Goal: Manage account settings

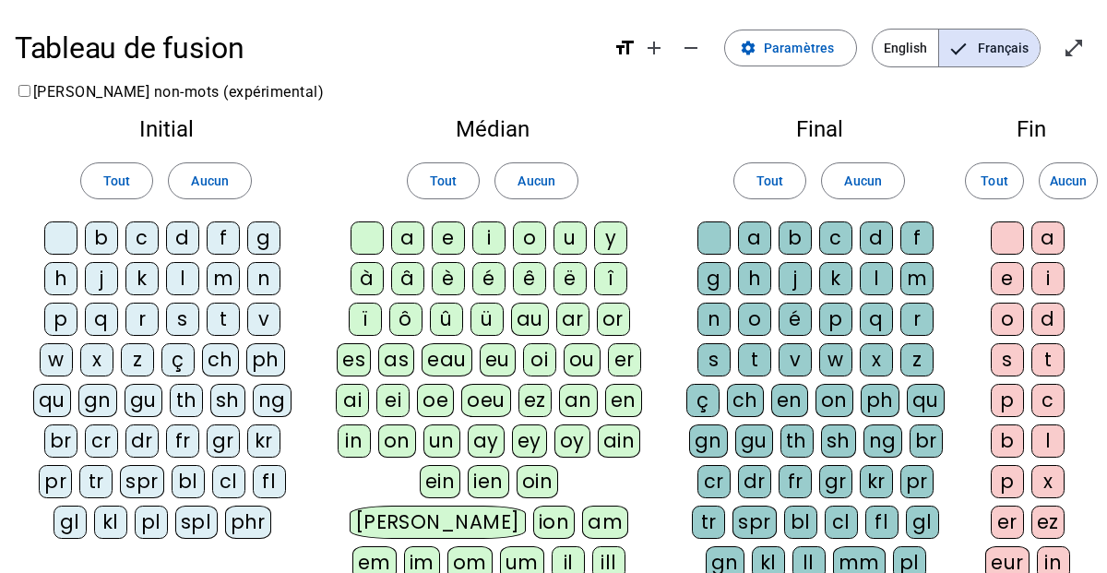
click at [63, 242] on div at bounding box center [60, 237] width 33 height 33
click at [220, 282] on div "m" at bounding box center [223, 278] width 33 height 33
click at [183, 322] on div "s" at bounding box center [182, 318] width 33 height 33
click at [257, 288] on div "n" at bounding box center [263, 278] width 33 height 33
click at [184, 279] on div "l" at bounding box center [182, 278] width 33 height 33
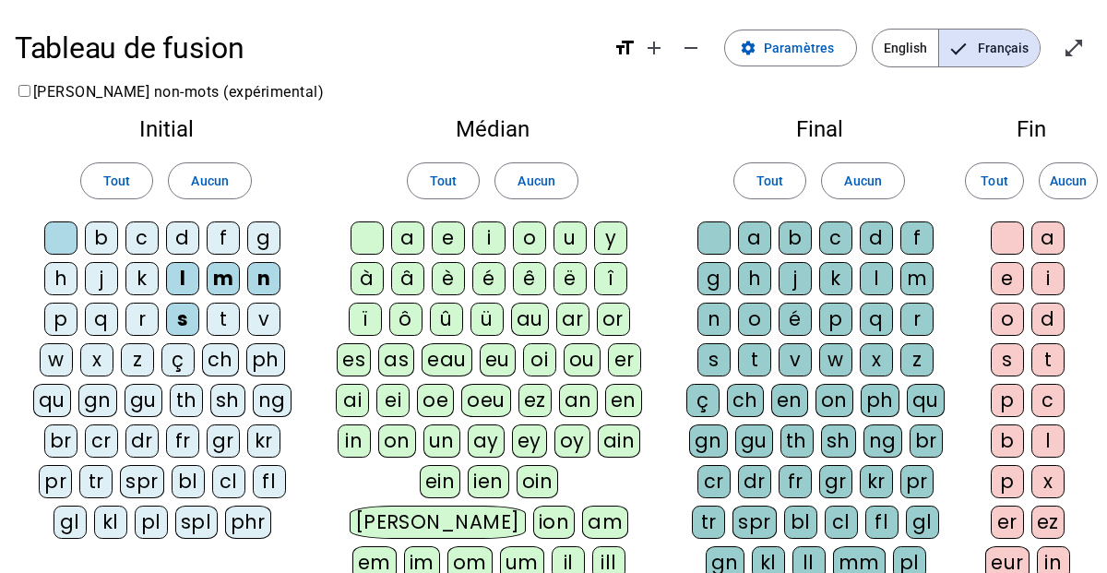
click at [177, 244] on div "d" at bounding box center [182, 237] width 33 height 33
click at [369, 239] on div at bounding box center [366, 237] width 33 height 33
click at [409, 239] on div "a" at bounding box center [407, 237] width 33 height 33
click at [484, 238] on div "i" at bounding box center [488, 237] width 33 height 33
click at [445, 238] on div "e" at bounding box center [448, 237] width 33 height 33
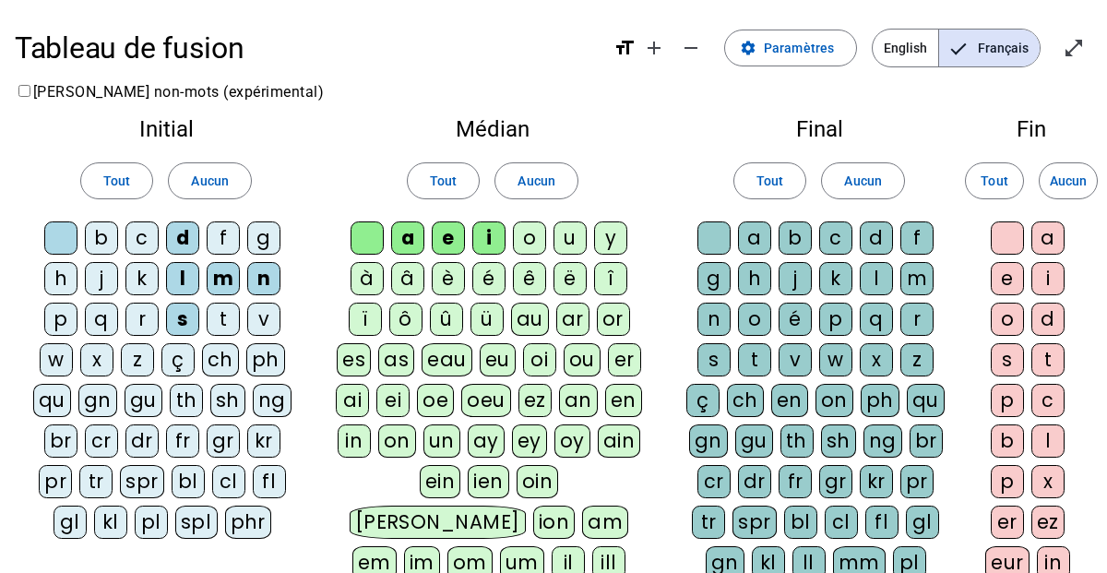
click at [577, 234] on div "u" at bounding box center [569, 237] width 33 height 33
click at [715, 238] on div at bounding box center [713, 237] width 33 height 33
click at [879, 277] on div "l" at bounding box center [875, 278] width 33 height 33
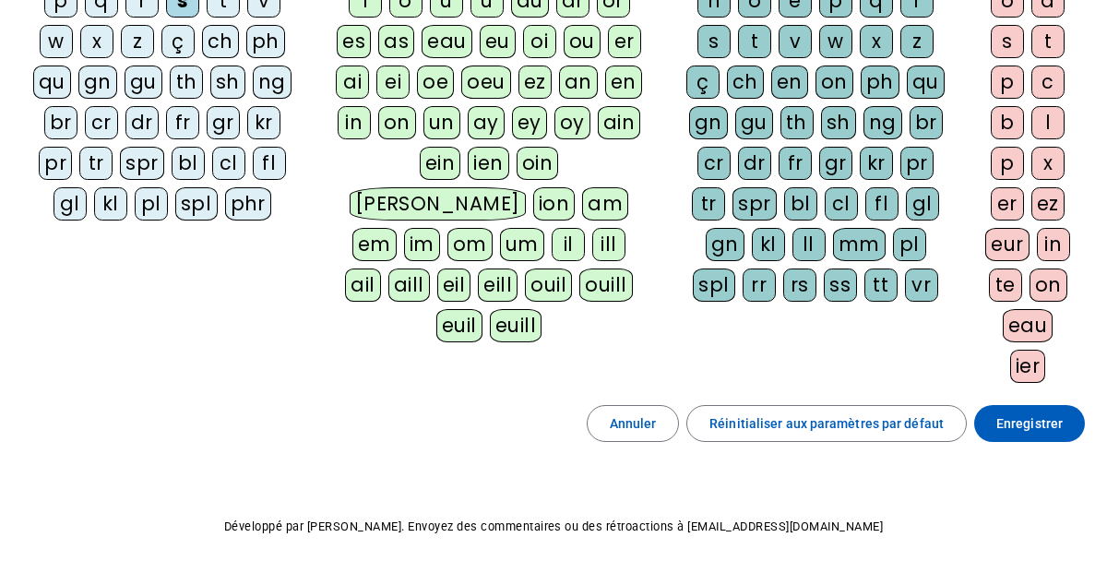
scroll to position [380, 0]
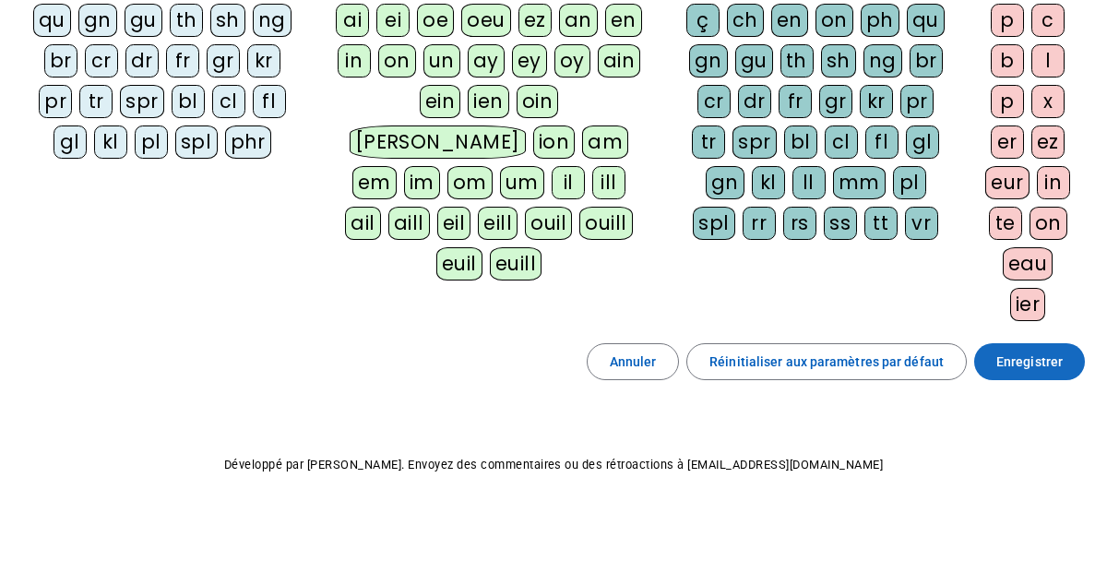
click at [1022, 362] on span "Enregistrer" at bounding box center [1029, 361] width 66 height 22
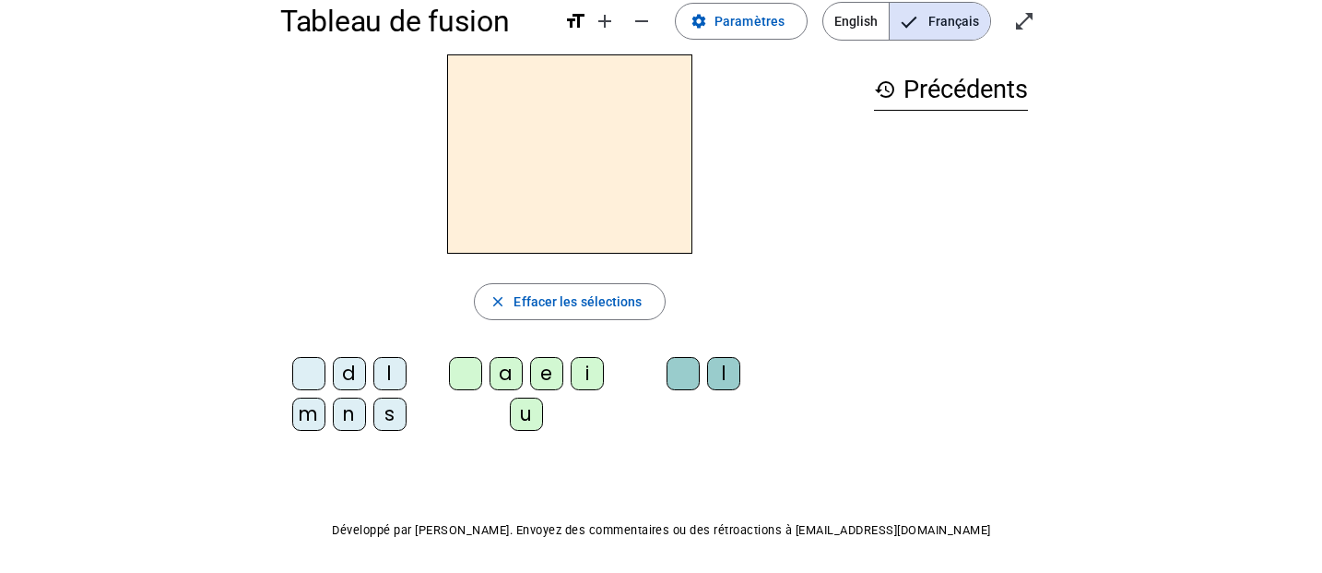
scroll to position [25, 0]
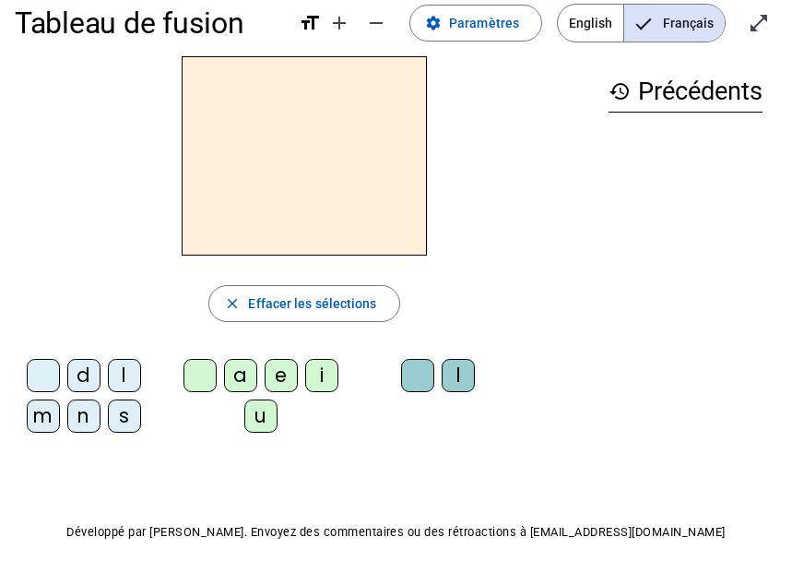
click at [37, 421] on div "m" at bounding box center [43, 415] width 33 height 33
click at [243, 374] on div "a" at bounding box center [240, 375] width 33 height 33
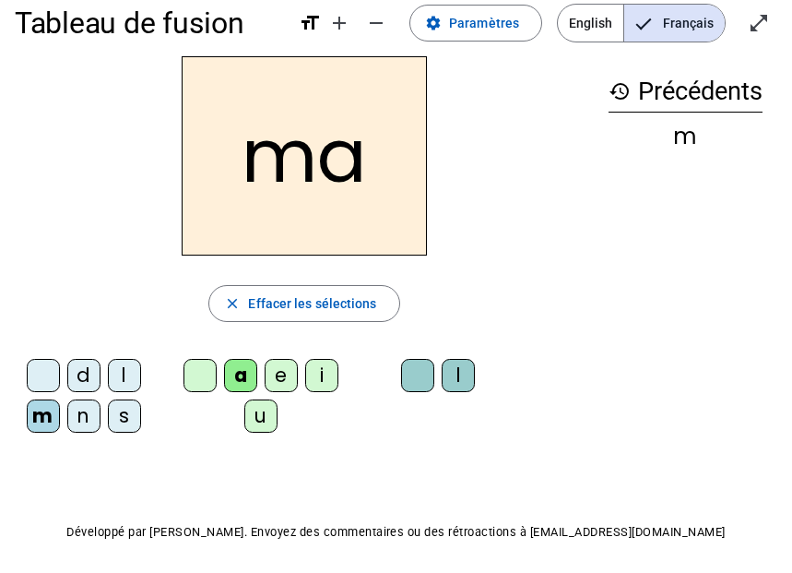
click at [453, 384] on div "l" at bounding box center [458, 375] width 33 height 33
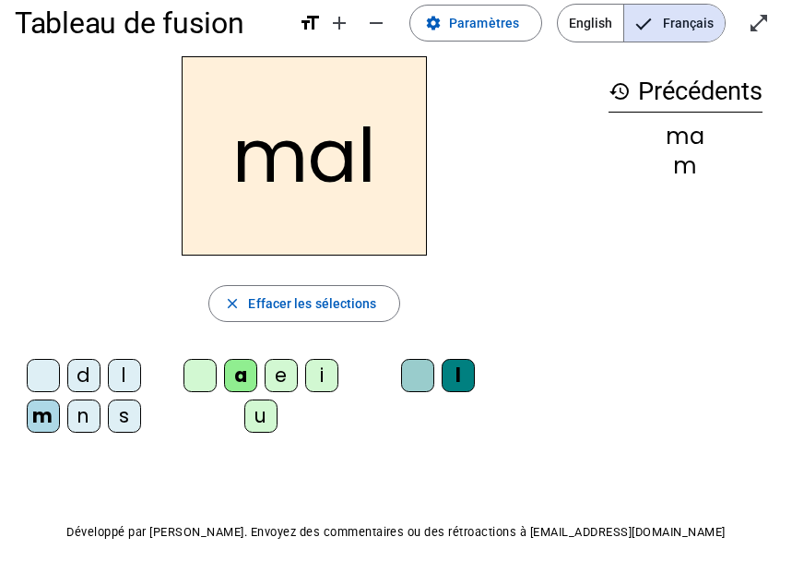
click at [317, 378] on div "i" at bounding box center [321, 375] width 33 height 33
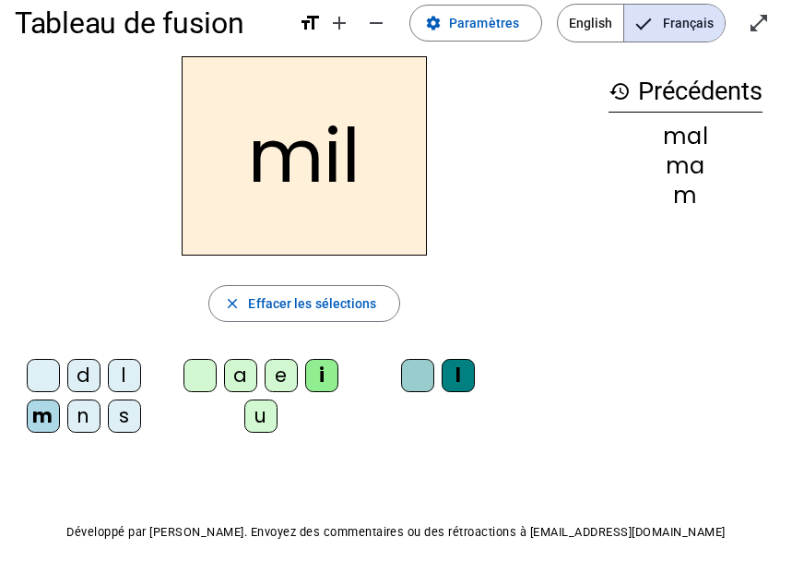
click at [114, 421] on div "s" at bounding box center [124, 415] width 33 height 33
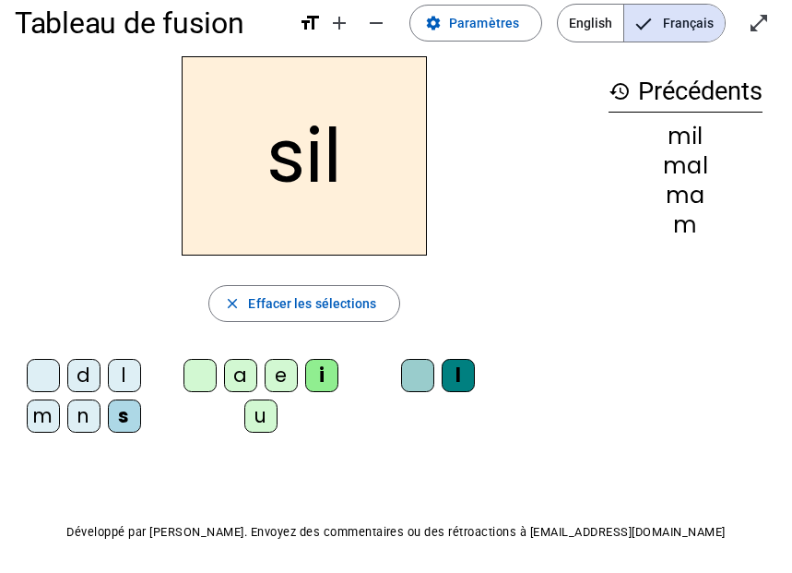
click at [410, 381] on div at bounding box center [417, 375] width 33 height 33
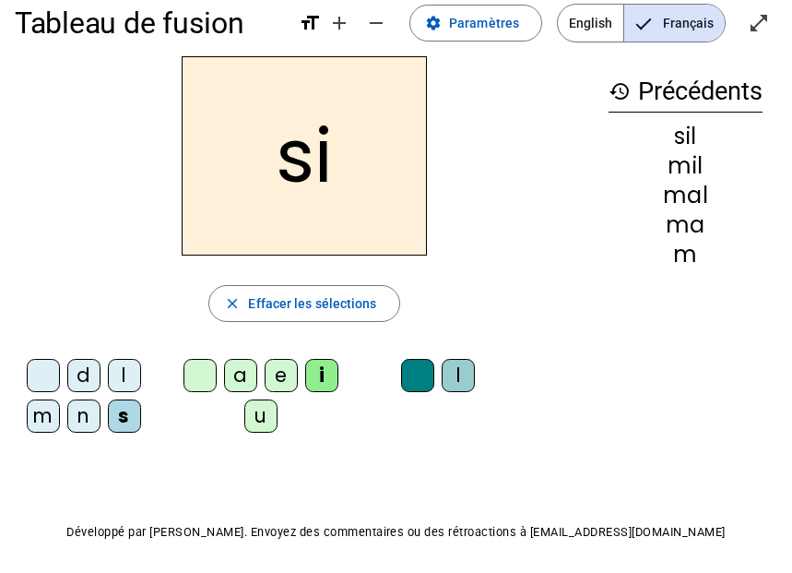
click at [73, 409] on div "n" at bounding box center [83, 415] width 33 height 33
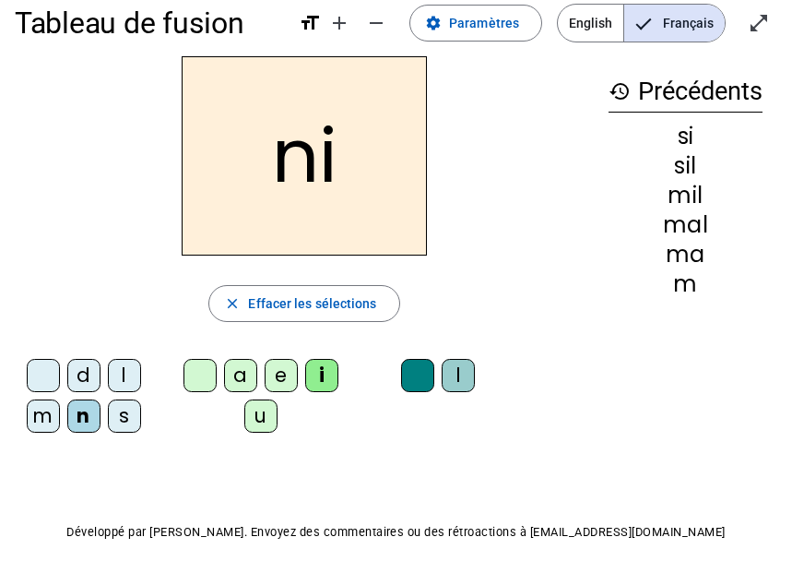
click at [281, 373] on div "e" at bounding box center [281, 375] width 33 height 33
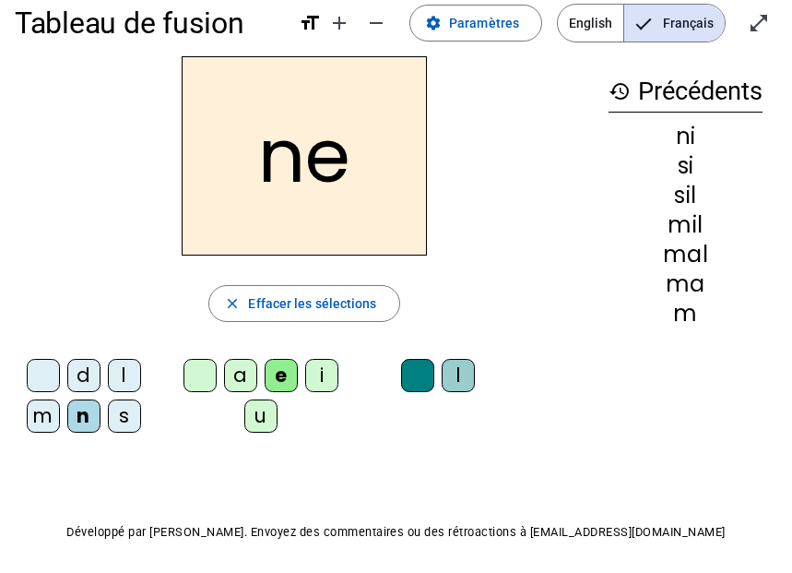
click at [117, 419] on div "s" at bounding box center [124, 415] width 33 height 33
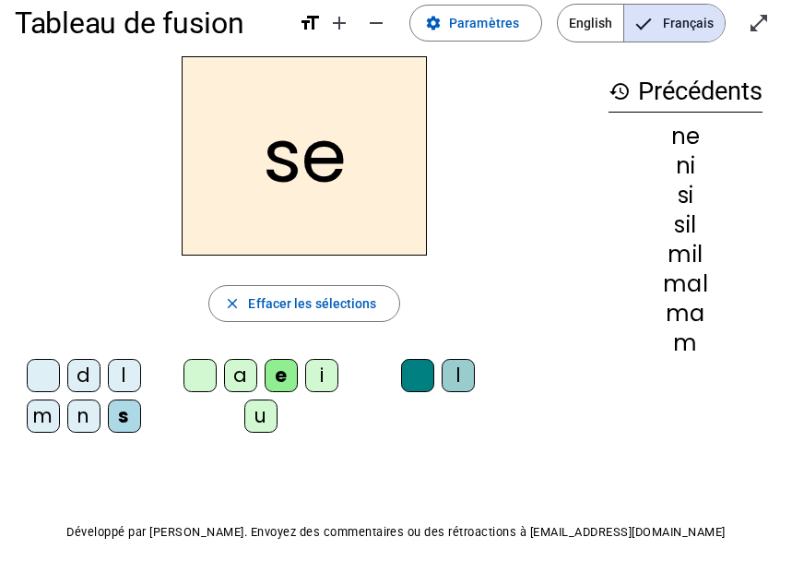
click at [241, 379] on div "a" at bounding box center [240, 375] width 33 height 33
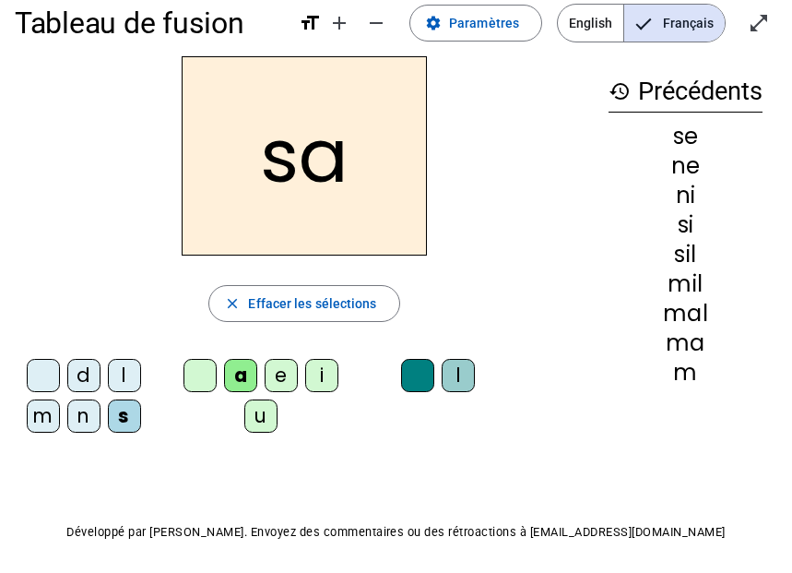
click at [256, 412] on div "u" at bounding box center [260, 415] width 33 height 33
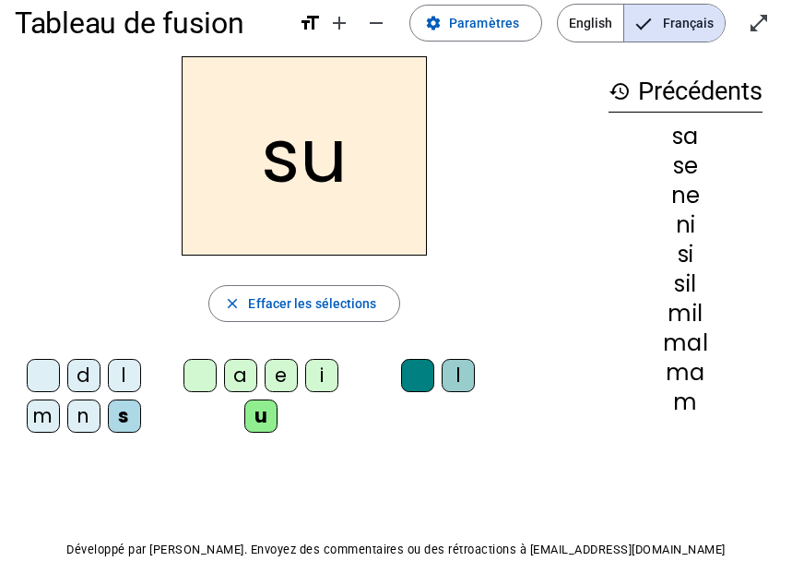
click at [128, 374] on div "l" at bounding box center [124, 375] width 33 height 33
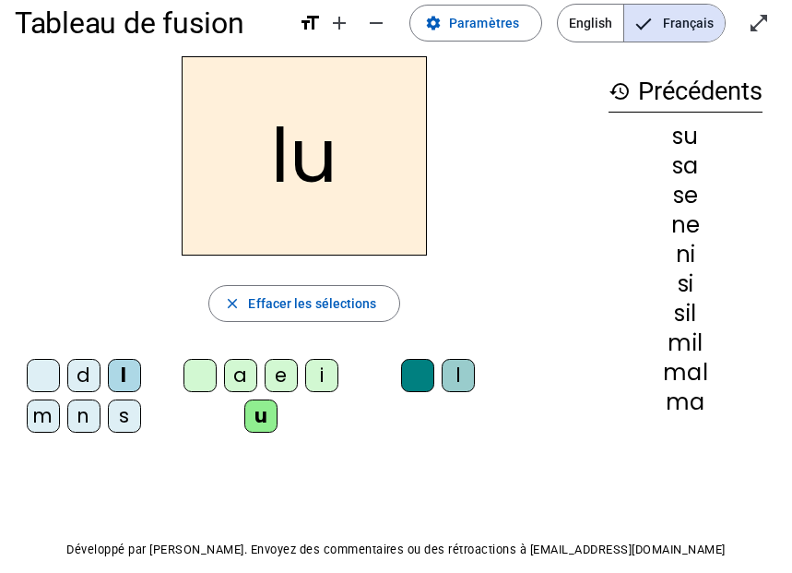
click at [84, 382] on div "d" at bounding box center [83, 375] width 33 height 33
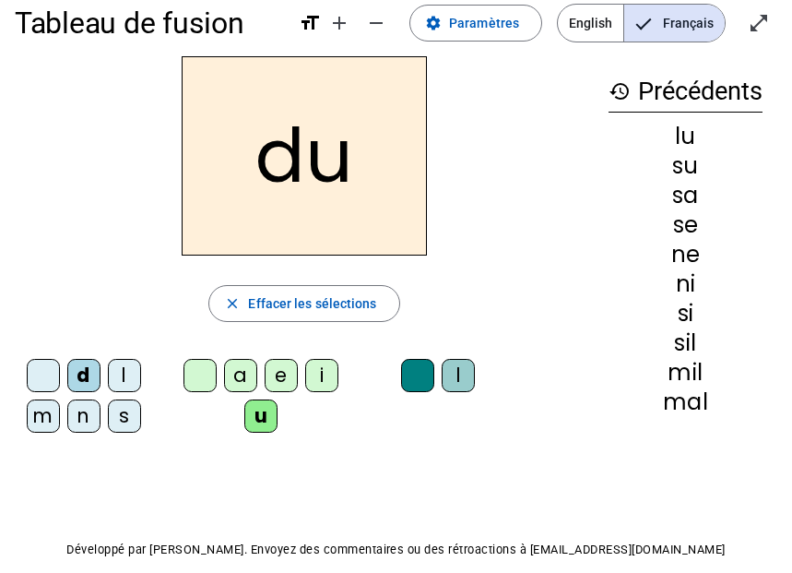
click at [79, 413] on div "n" at bounding box center [83, 415] width 33 height 33
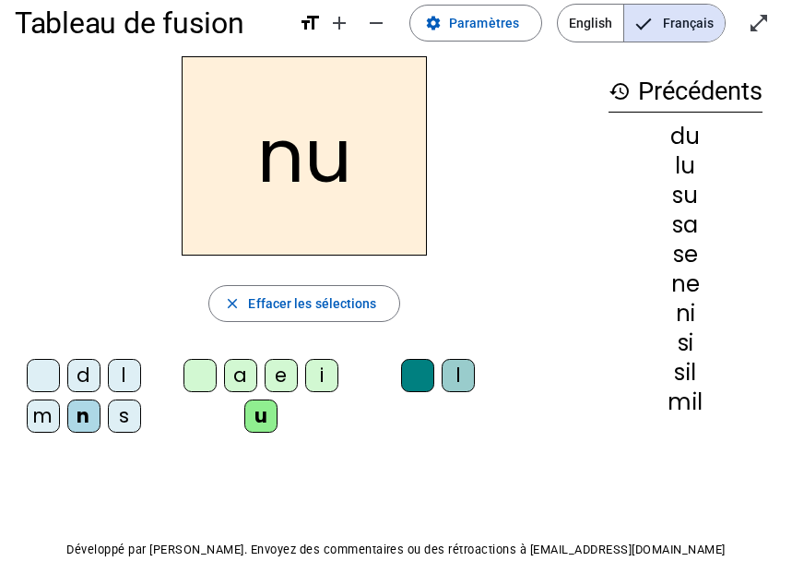
click at [458, 375] on div "l" at bounding box center [458, 375] width 33 height 33
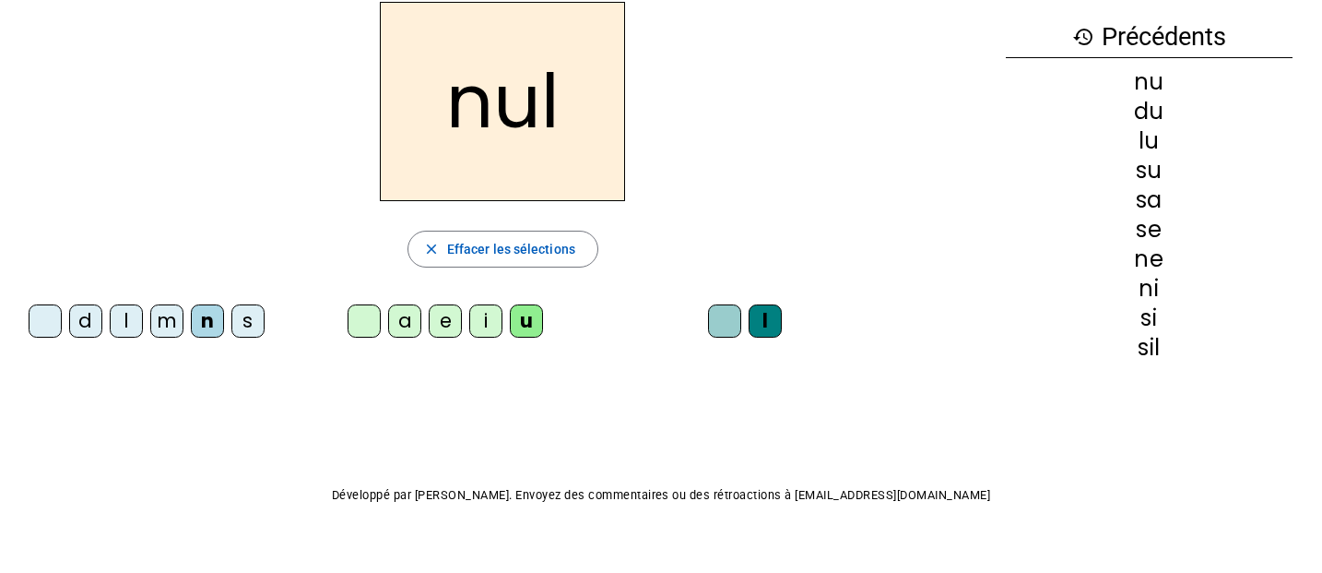
scroll to position [0, 0]
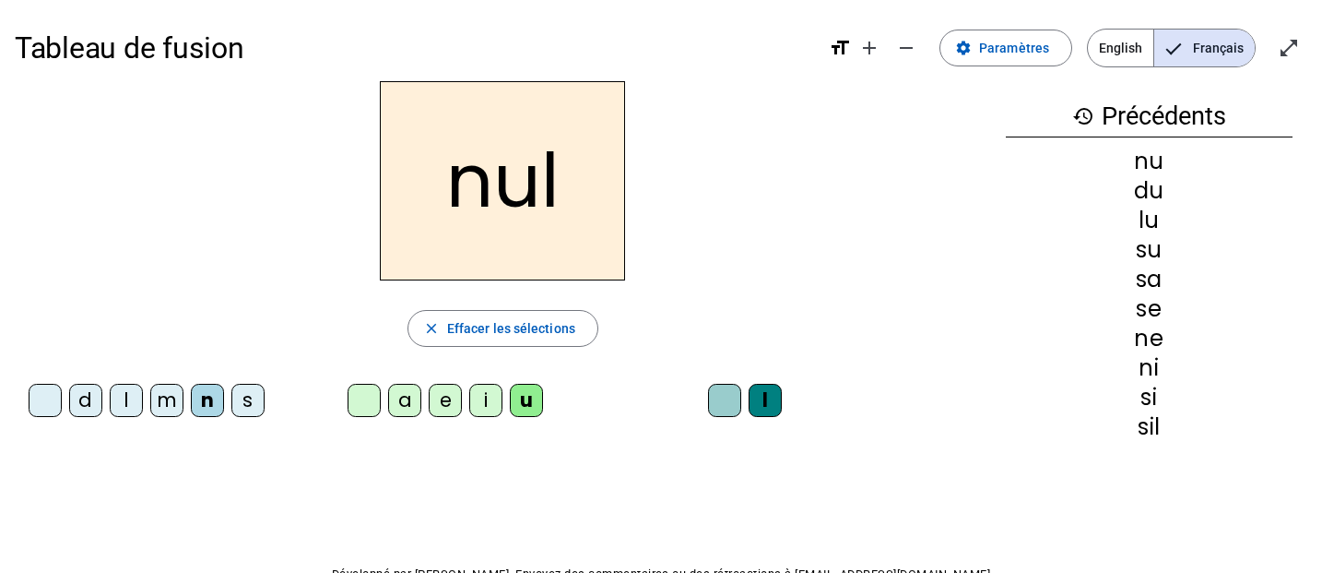
click at [845, 46] on mat-icon "format_size" at bounding box center [840, 48] width 22 height 22
click at [877, 52] on mat-icon "add" at bounding box center [870, 48] width 22 height 22
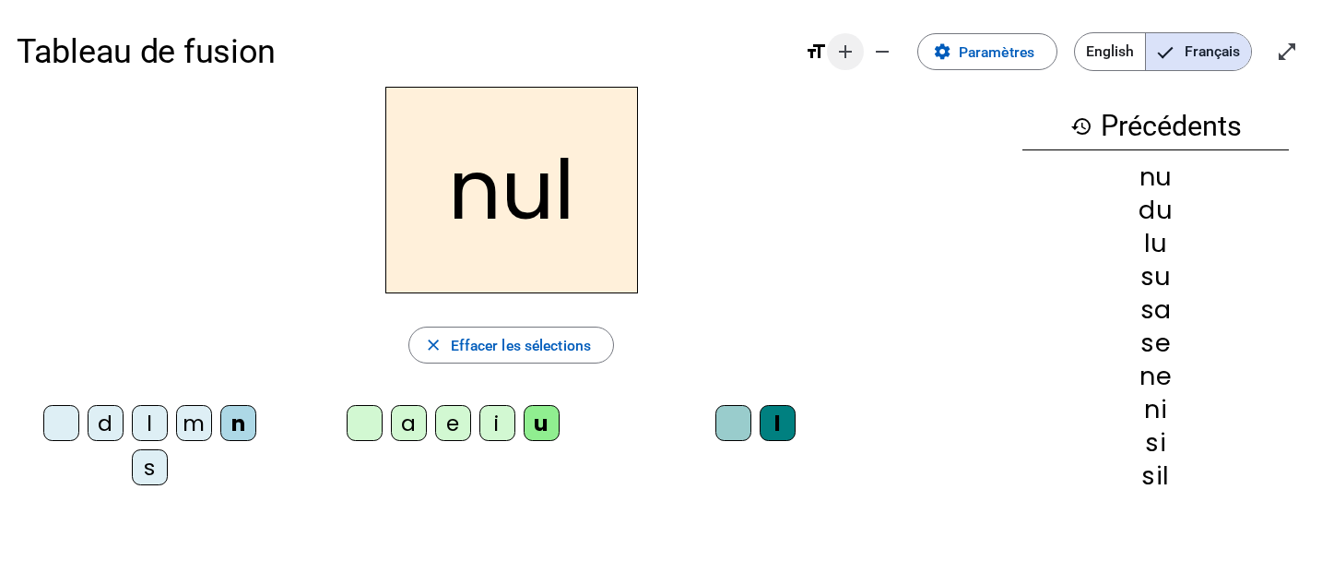
click at [877, 52] on mat-icon "remove" at bounding box center [882, 52] width 22 height 22
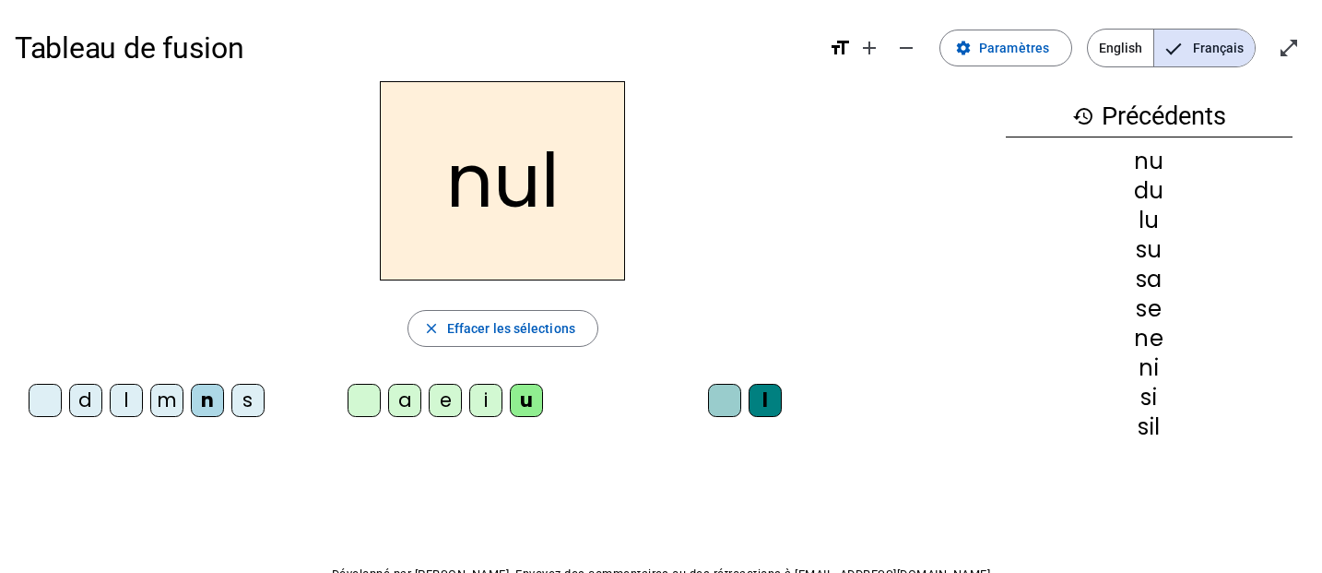
click at [88, 51] on h1 "Tableau de fusion" at bounding box center [415, 47] width 800 height 59
